Goal: Task Accomplishment & Management: Manage account settings

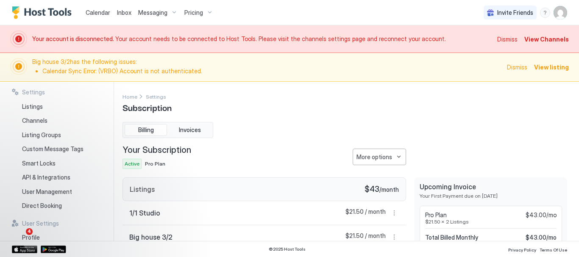
click at [348, 62] on span "Big house 3/2 has the following issues: Calendar Sync Error: (VRBO) Account is …" at bounding box center [266, 67] width 469 height 18
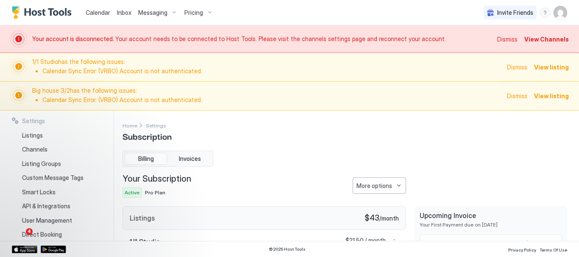
click at [242, 64] on span "1/1 Studio has the following issues: Calendar Sync Error: (VRBO) Account is not…" at bounding box center [266, 67] width 469 height 18
click at [548, 67] on span "View listing" at bounding box center [551, 67] width 35 height 9
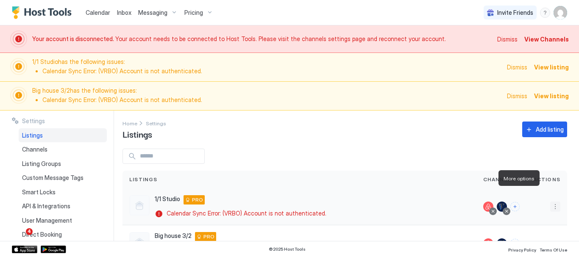
scroll to position [33, 0]
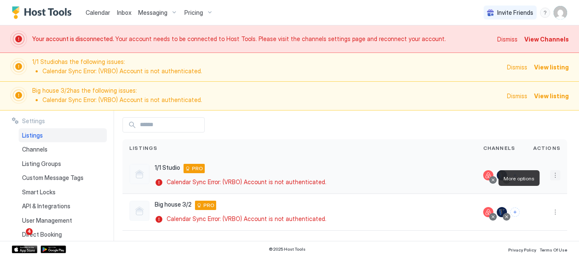
click at [550, 176] on button "More options" at bounding box center [555, 175] width 10 height 10
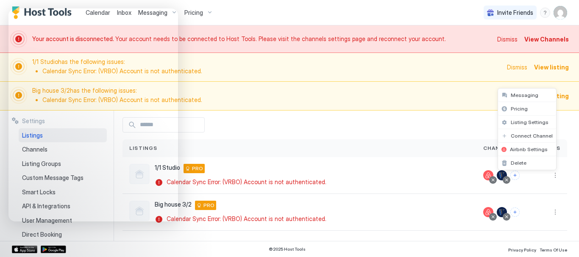
click at [258, 182] on div at bounding box center [289, 128] width 579 height 257
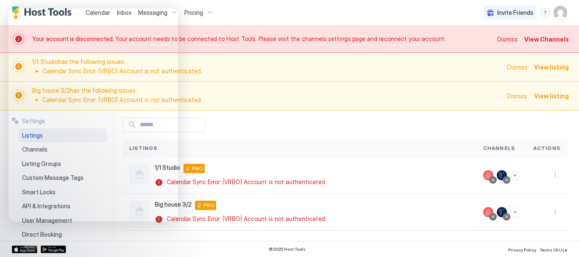
click at [562, 66] on span "View listing" at bounding box center [551, 67] width 35 height 9
click at [497, 173] on div at bounding box center [502, 175] width 10 height 10
click at [559, 13] on img "User profile" at bounding box center [560, 13] width 14 height 14
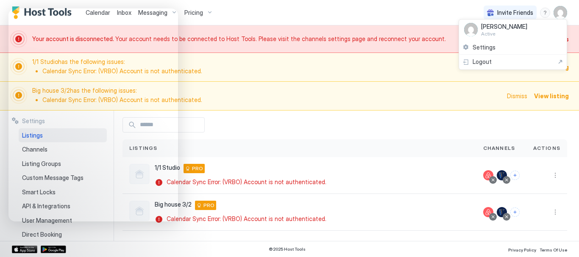
click at [560, 12] on div at bounding box center [289, 128] width 579 height 257
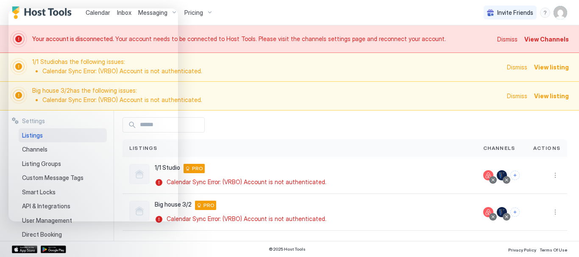
click at [560, 12] on img "User profile" at bounding box center [560, 13] width 14 height 14
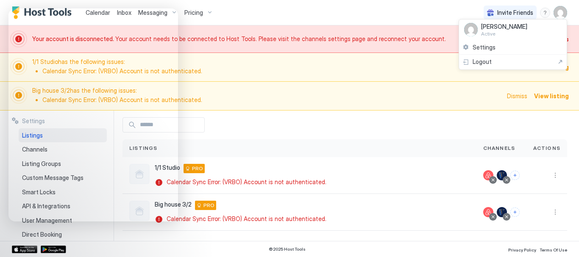
click at [562, 12] on div at bounding box center [289, 128] width 579 height 257
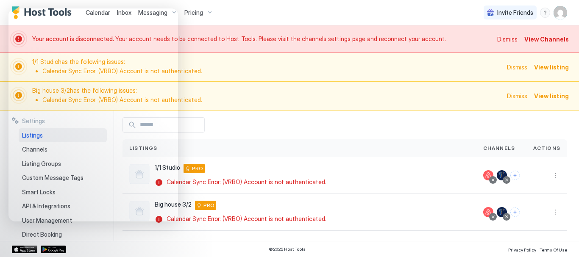
click at [561, 14] on img "User profile" at bounding box center [560, 13] width 14 height 14
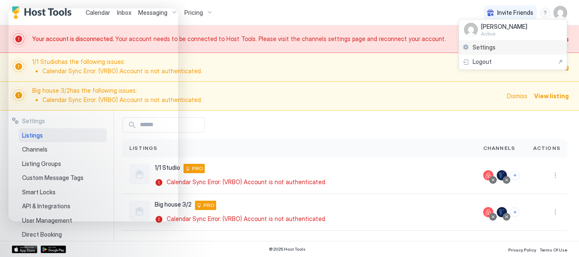
click at [531, 47] on div "Settings" at bounding box center [513, 47] width 108 height 15
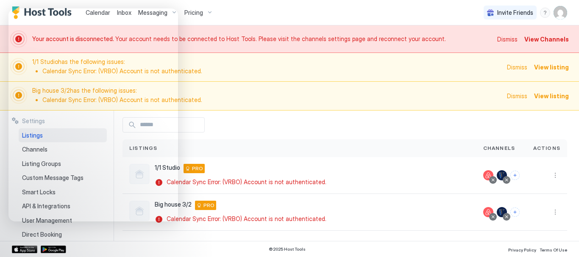
click at [564, 12] on img "User profile" at bounding box center [560, 13] width 14 height 14
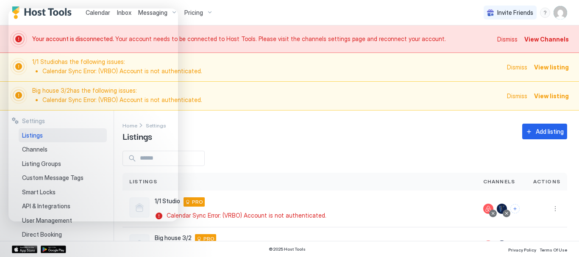
click at [558, 16] on img "User profile" at bounding box center [560, 13] width 14 height 14
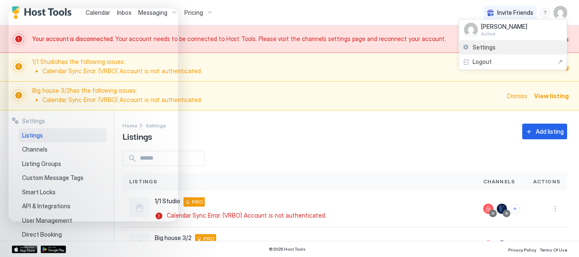
click at [530, 48] on div "Settings" at bounding box center [513, 47] width 108 height 15
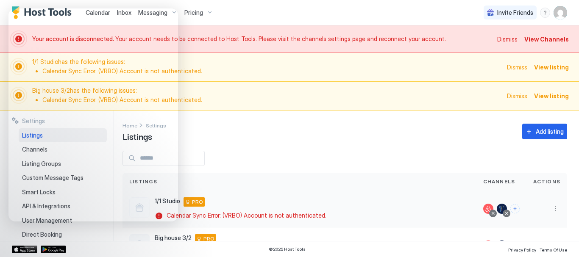
click at [497, 207] on div at bounding box center [502, 209] width 10 height 10
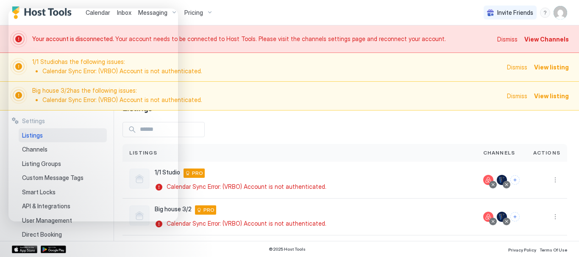
scroll to position [33, 0]
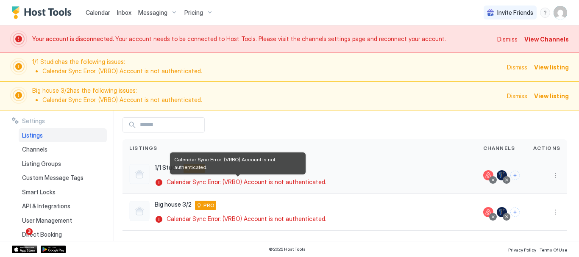
click at [158, 182] on div "Calendar Sync Error: (VRBO) Account is not authenticated." at bounding box center [242, 182] width 175 height 8
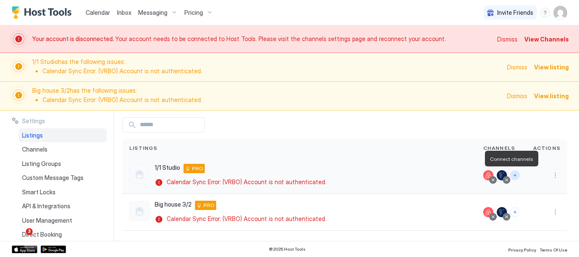
click at [511, 175] on button "Connect channels" at bounding box center [514, 175] width 9 height 9
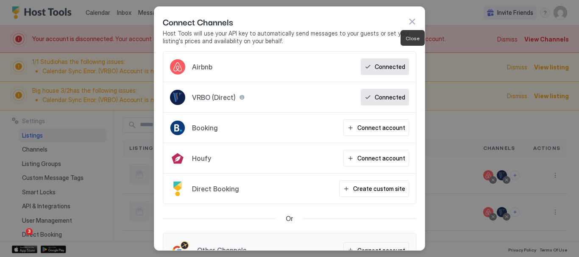
click at [412, 19] on button "button" at bounding box center [412, 21] width 8 height 8
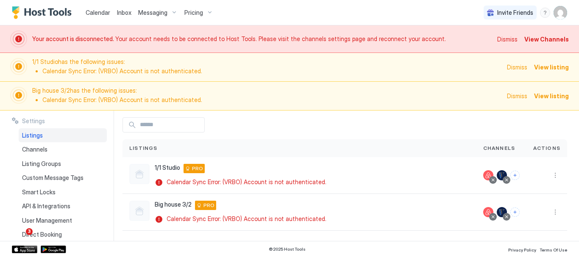
click at [549, 65] on span "View listing" at bounding box center [551, 67] width 35 height 9
click at [548, 67] on span "View listing" at bounding box center [551, 67] width 35 height 9
click at [551, 95] on span "View listing" at bounding box center [551, 96] width 35 height 9
click at [539, 39] on span "View Channels" at bounding box center [546, 39] width 44 height 9
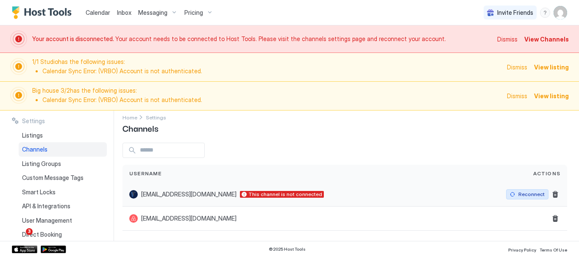
click at [522, 193] on div "Reconnect" at bounding box center [531, 195] width 26 height 8
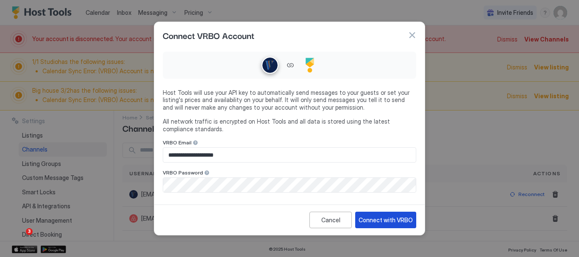
click at [380, 218] on div "Connect with VRBO" at bounding box center [385, 220] width 54 height 9
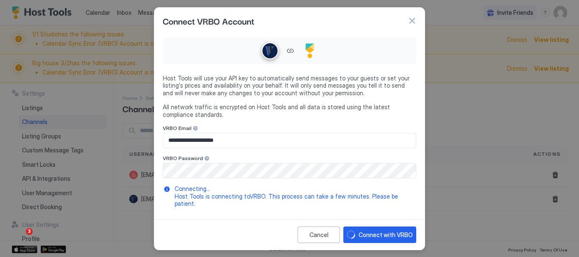
scroll to position [0, 0]
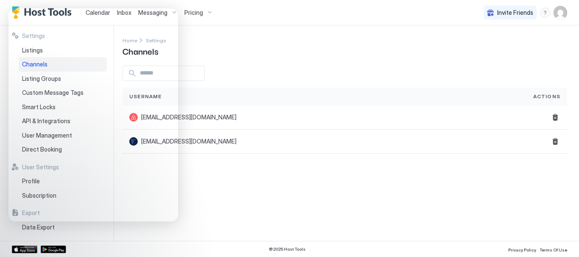
click at [198, 15] on span "Pricing" at bounding box center [193, 13] width 19 height 8
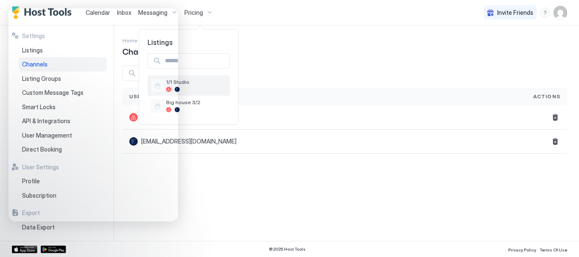
click at [196, 87] on div at bounding box center [196, 89] width 60 height 5
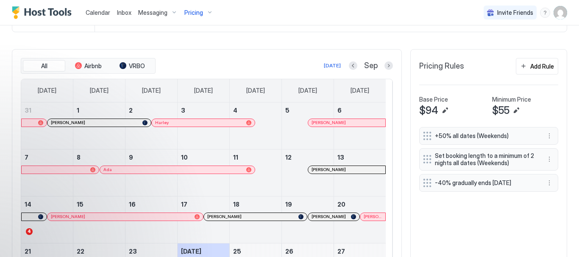
scroll to position [220, 0]
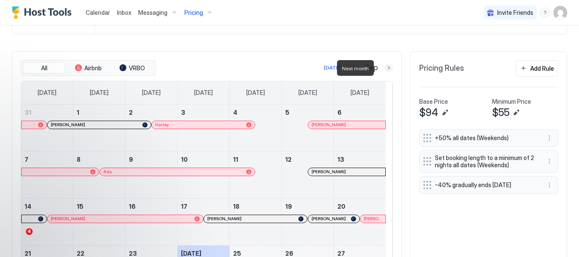
click at [384, 68] on button "Next month" at bounding box center [388, 68] width 8 height 8
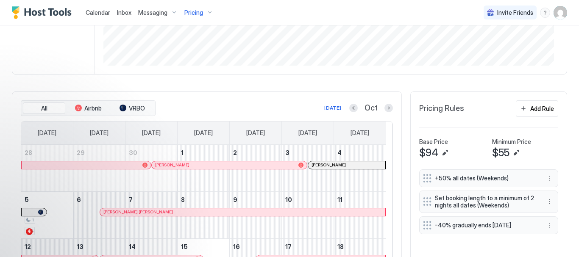
scroll to position [178, 0]
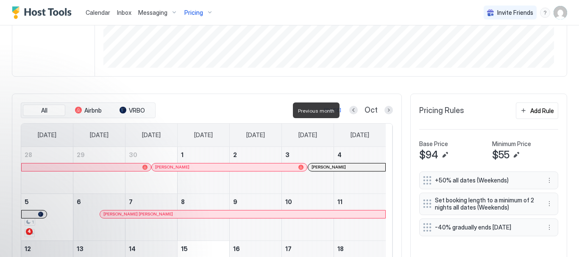
click at [349, 114] on div at bounding box center [353, 110] width 8 height 8
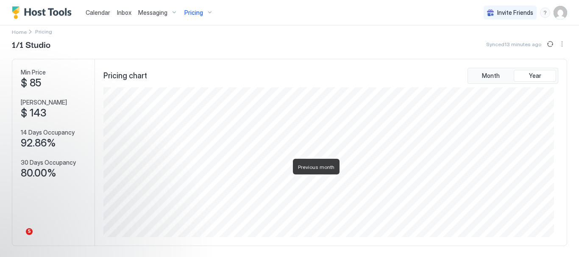
scroll to position [7, 0]
click at [168, 12] on div "Messaging" at bounding box center [158, 13] width 46 height 14
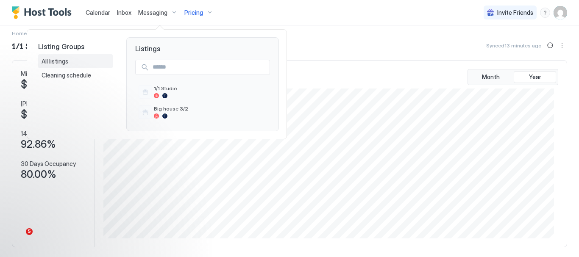
click at [66, 61] on span "All listings" at bounding box center [56, 62] width 28 height 8
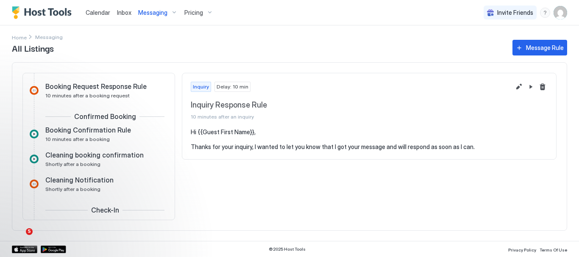
scroll to position [109, 0]
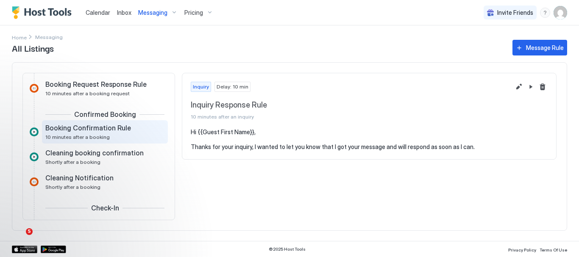
click at [124, 129] on span "Booking Confirmation Rule" at bounding box center [88, 128] width 86 height 8
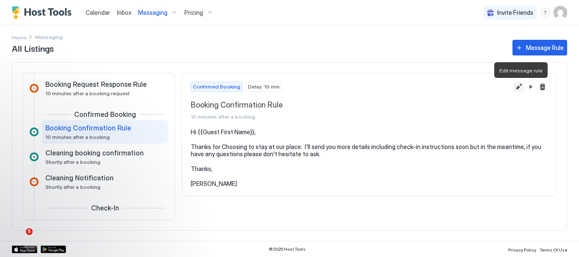
click at [518, 86] on button "Edit message rule" at bounding box center [519, 87] width 10 height 10
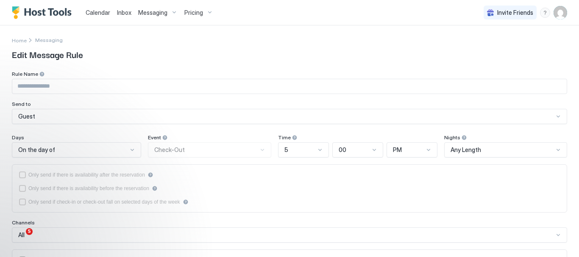
type input "**********"
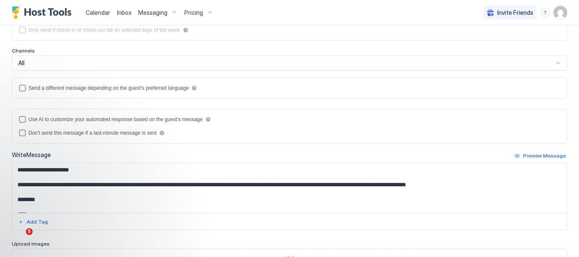
scroll to position [148, 0]
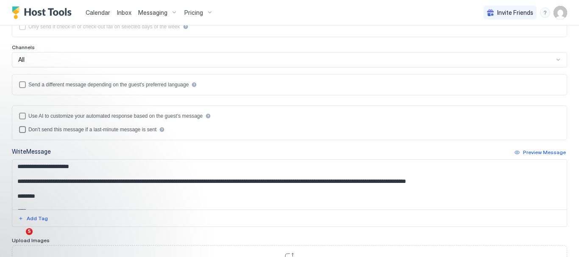
click at [22, 130] on div "disableIfLastMinute" at bounding box center [22, 129] width 7 height 7
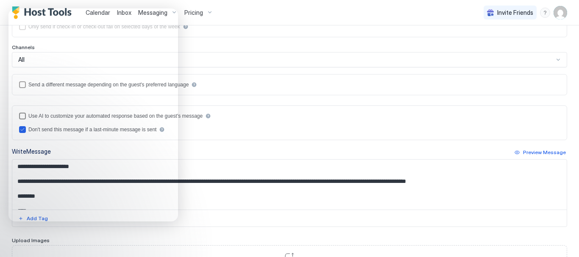
click at [224, 118] on div "Use AI to customize your automated response based on the guest's message" at bounding box center [289, 116] width 541 height 7
click at [248, 114] on div "Use AI to customize your automated response based on the guest's message" at bounding box center [289, 116] width 541 height 7
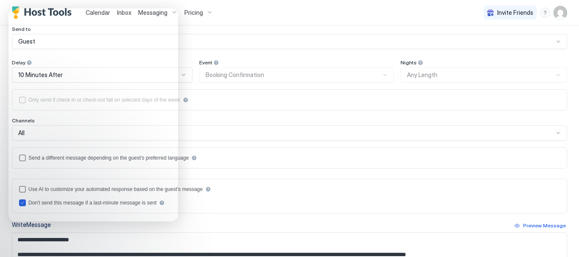
scroll to position [94, 0]
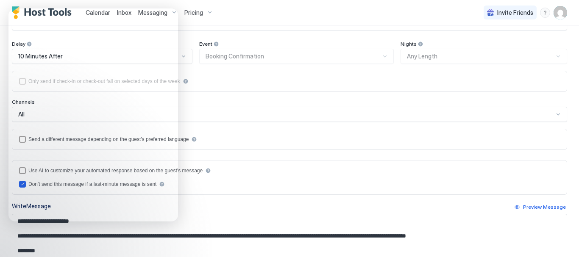
click at [125, 236] on textarea "**********" at bounding box center [286, 239] width 548 height 50
click at [347, 236] on textarea "**********" at bounding box center [286, 239] width 548 height 50
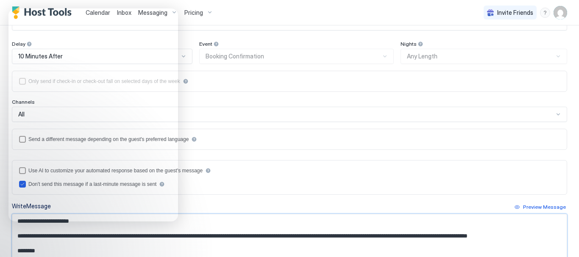
click at [347, 236] on textarea "**********" at bounding box center [286, 239] width 548 height 50
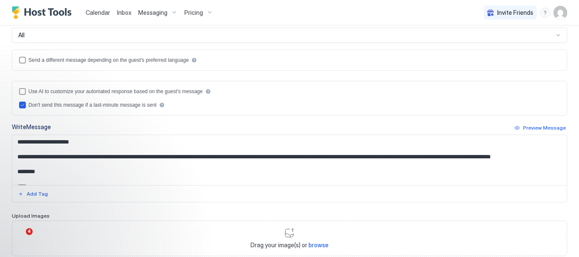
scroll to position [192, 0]
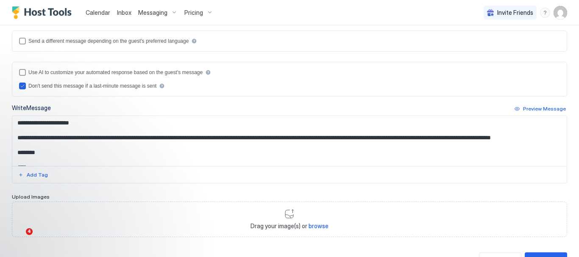
click at [50, 139] on textarea "**********" at bounding box center [286, 141] width 548 height 50
click at [122, 137] on textarea "**********" at bounding box center [286, 141] width 548 height 50
click at [345, 139] on textarea "**********" at bounding box center [286, 141] width 548 height 50
click at [380, 139] on textarea "**********" at bounding box center [286, 141] width 548 height 50
drag, startPoint x: 393, startPoint y: 138, endPoint x: 382, endPoint y: 138, distance: 11.0
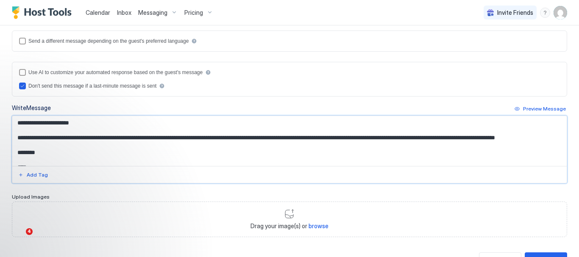
click at [382, 138] on textarea "**********" at bounding box center [286, 141] width 548 height 50
click at [43, 146] on textarea "**********" at bounding box center [286, 141] width 548 height 50
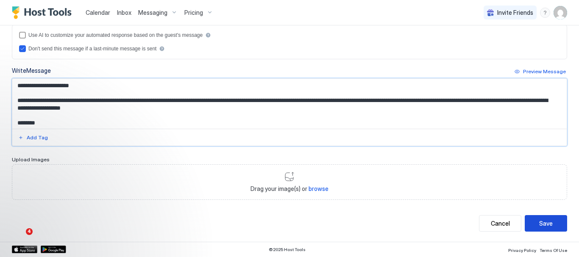
type textarea "**********"
click at [540, 220] on div "Save" at bounding box center [546, 223] width 14 height 9
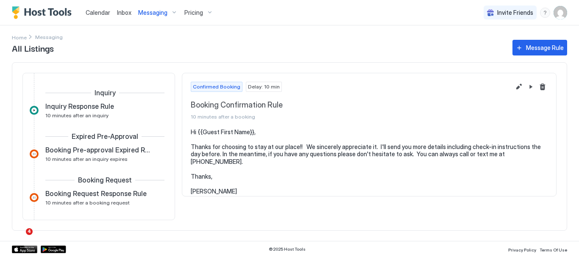
click at [157, 14] on span "Messaging" at bounding box center [152, 13] width 29 height 8
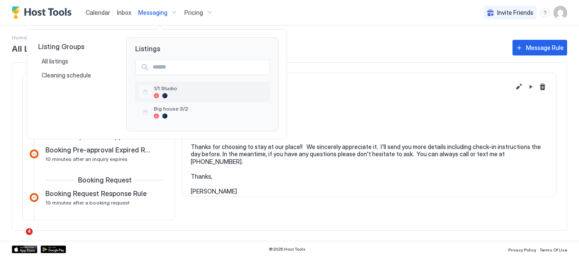
click at [180, 91] on span "1/1 Studio" at bounding box center [210, 88] width 113 height 6
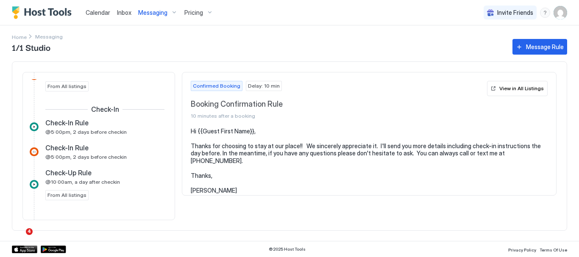
scroll to position [302, 0]
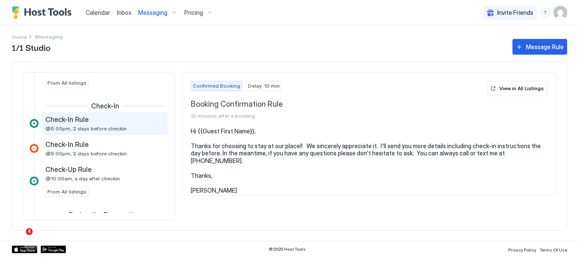
click at [108, 126] on span "@5:00pm, 2 days before checkin" at bounding box center [85, 128] width 81 height 6
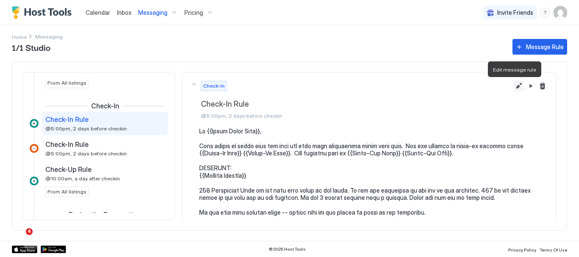
click at [514, 88] on button "Edit message rule" at bounding box center [519, 86] width 10 height 10
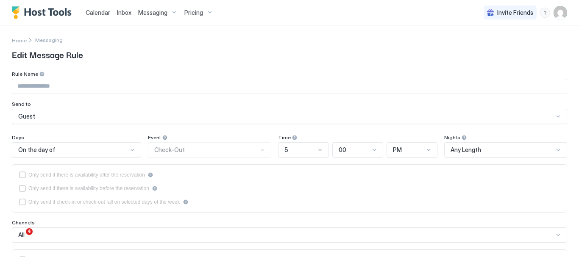
type input "**********"
type textarea "**********"
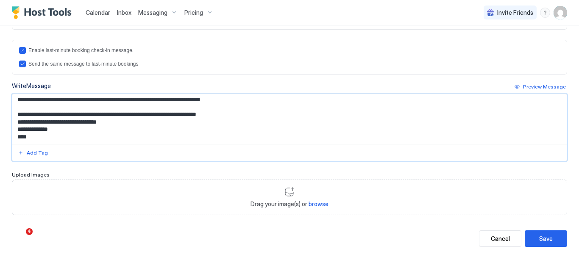
scroll to position [242, 0]
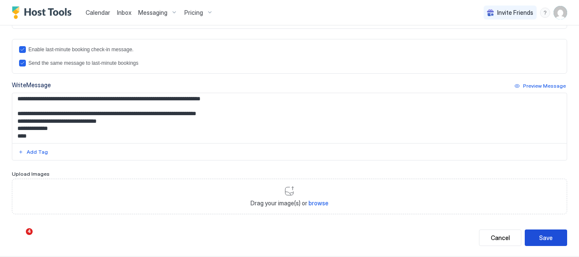
click at [540, 239] on div "Save" at bounding box center [546, 237] width 14 height 9
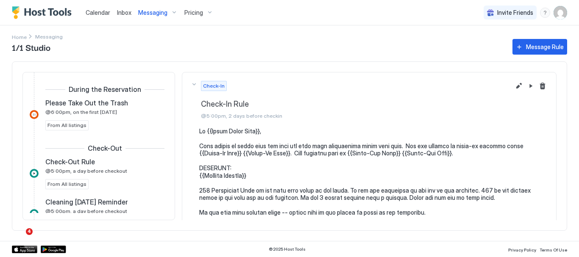
scroll to position [434, 0]
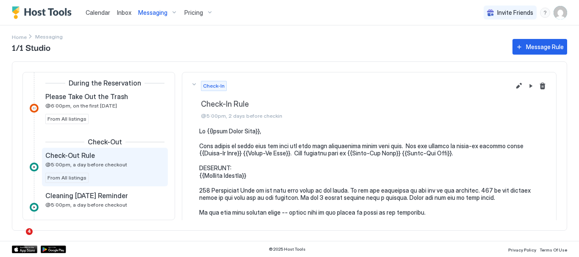
click at [100, 161] on div "Check-Out Rule @5:00pm, a day before checkout" at bounding box center [98, 159] width 107 height 17
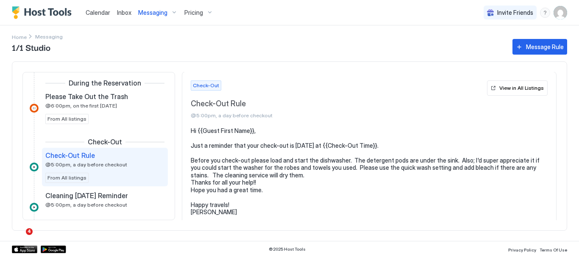
scroll to position [5, 0]
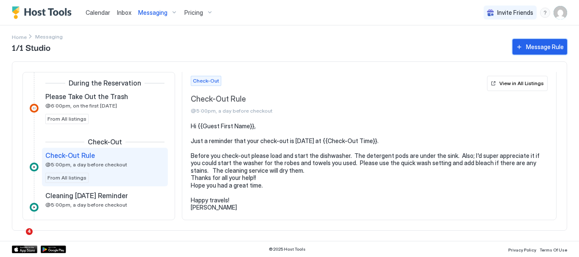
click at [547, 44] on div "Message Rule" at bounding box center [545, 46] width 38 height 9
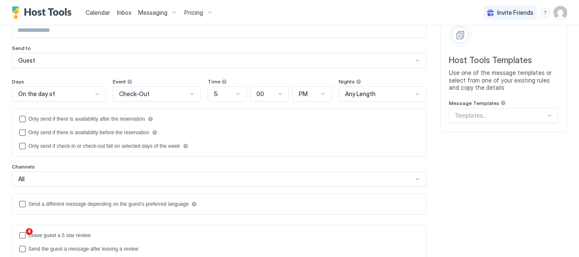
scroll to position [50, 0]
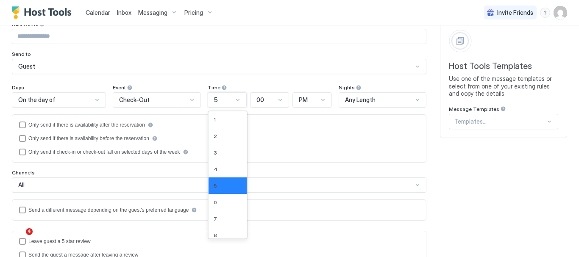
click at [234, 100] on div at bounding box center [237, 100] width 7 height 7
click at [222, 204] on div "6" at bounding box center [228, 202] width 28 height 6
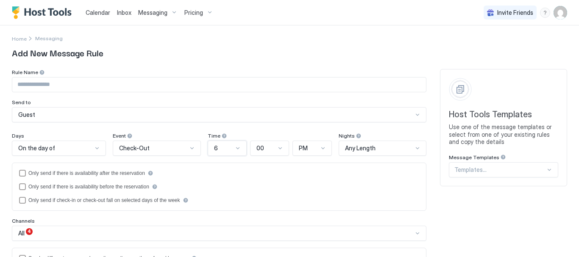
scroll to position [0, 0]
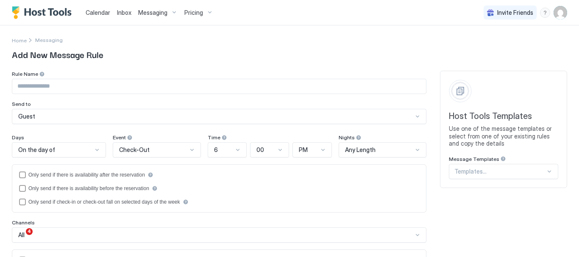
click at [150, 12] on span "Messaging" at bounding box center [152, 13] width 29 height 8
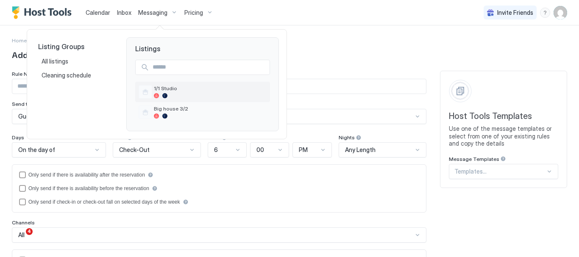
click at [172, 87] on span "1/1 Studio" at bounding box center [210, 88] width 113 height 6
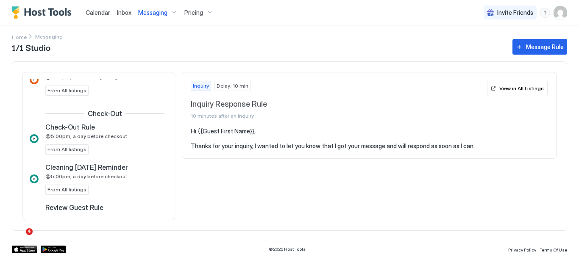
scroll to position [468, 0]
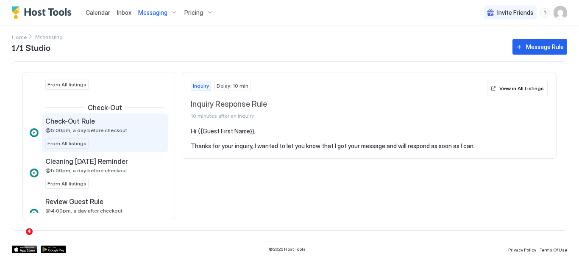
click at [116, 134] on div "Check-Out Rule @5:00pm, a day before checkout From All listings" at bounding box center [104, 133] width 119 height 32
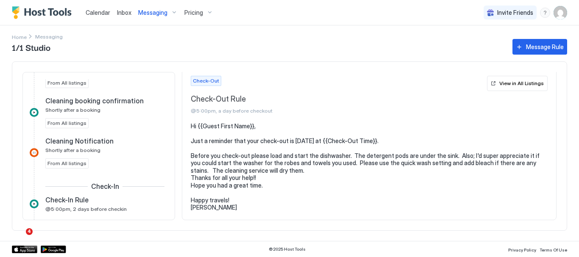
scroll to position [219, 0]
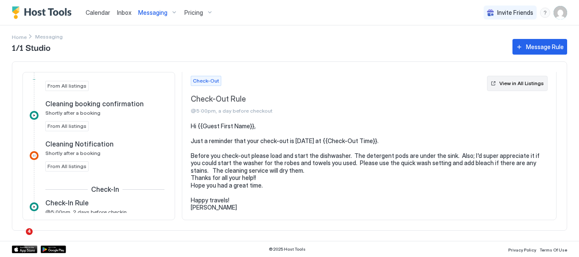
click at [522, 81] on div "View in All Listings" at bounding box center [521, 84] width 44 height 8
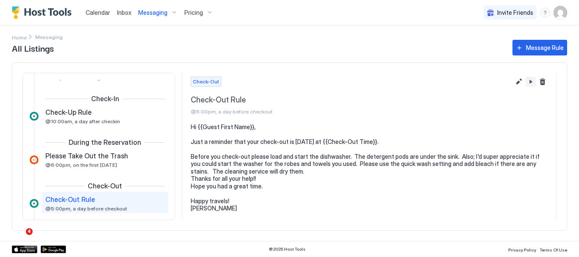
scroll to position [165, 0]
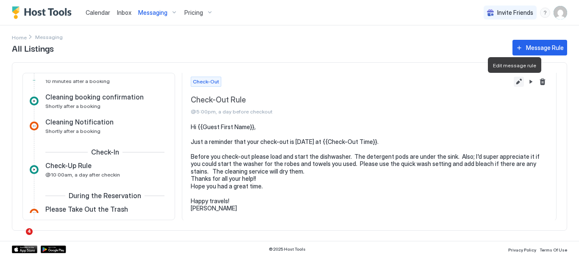
click at [514, 82] on button "Edit message rule" at bounding box center [519, 82] width 10 height 10
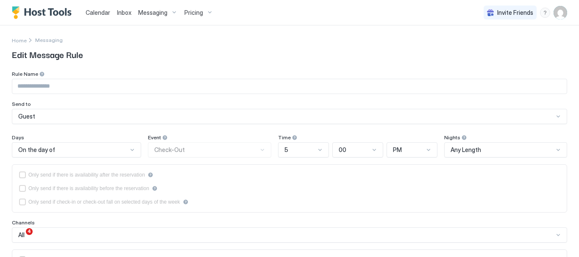
type input "**********"
type textarea "**********"
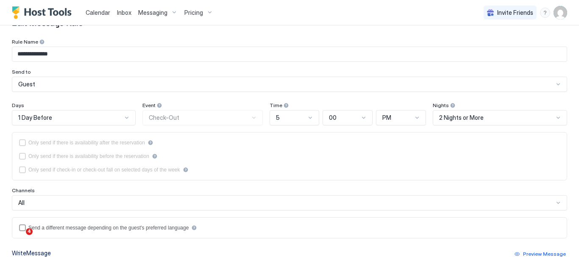
click at [304, 125] on div "5" at bounding box center [294, 117] width 50 height 15
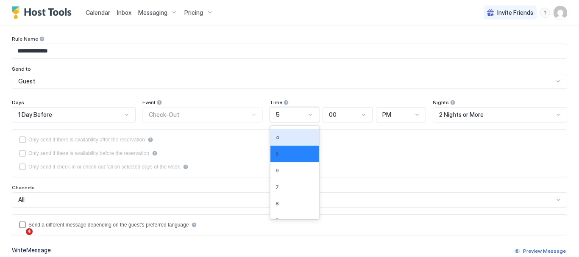
scroll to position [51, 0]
click at [284, 165] on div "6" at bounding box center [294, 166] width 39 height 6
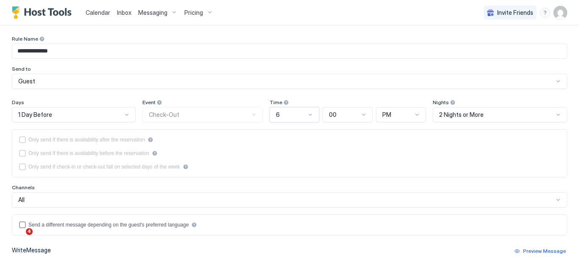
click at [555, 115] on div at bounding box center [558, 114] width 7 height 7
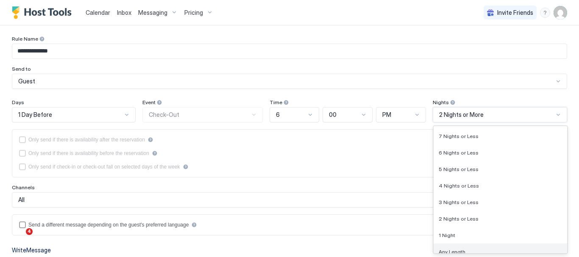
scroll to position [794, 0]
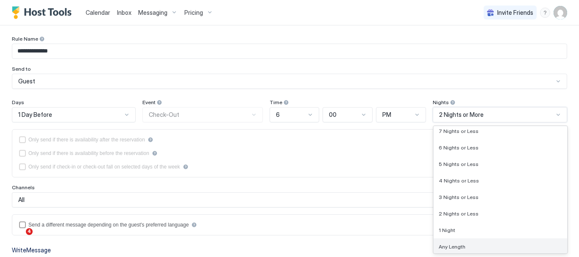
click at [501, 244] on div "Any Length" at bounding box center [500, 247] width 123 height 6
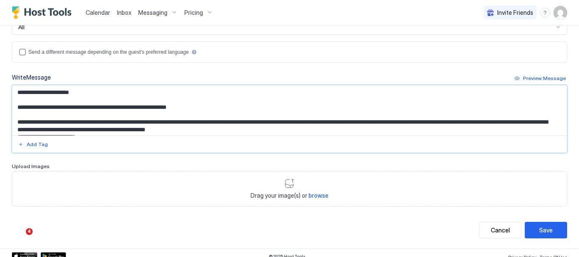
scroll to position [215, 0]
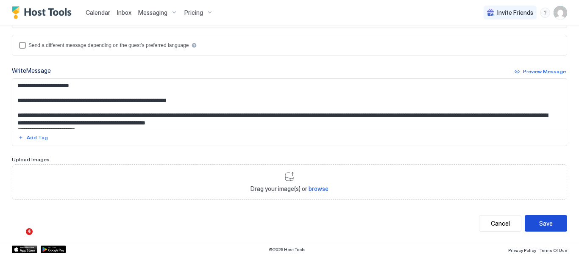
click at [540, 222] on div "Save" at bounding box center [546, 223] width 14 height 9
